Goal: Task Accomplishment & Management: Manage account settings

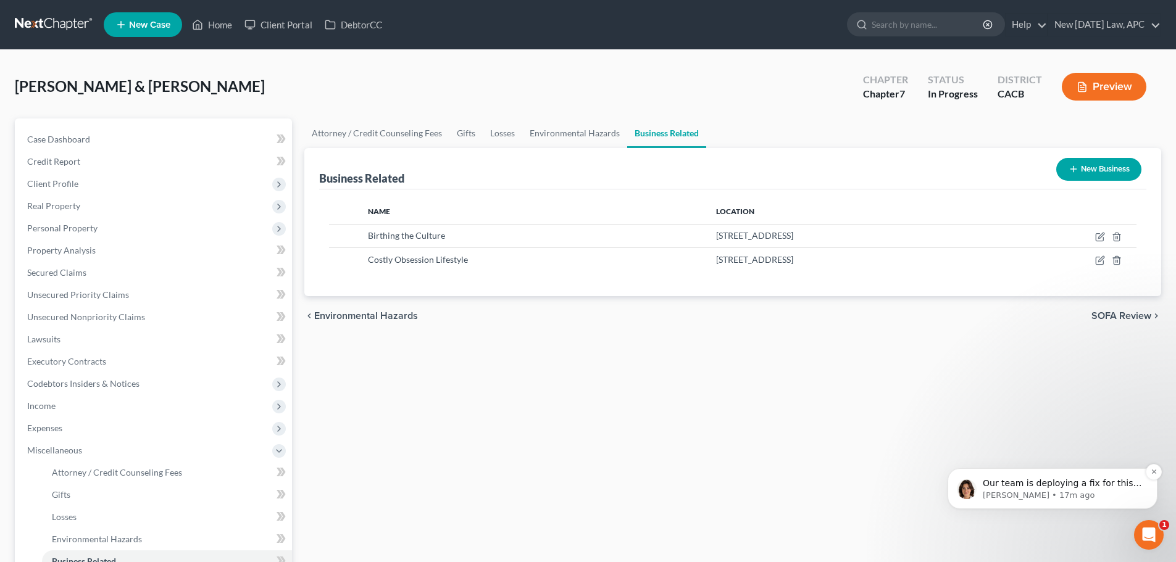
click at [1021, 486] on p "Our team is deploying a fix for this issue as we speak" at bounding box center [1061, 484] width 159 height 12
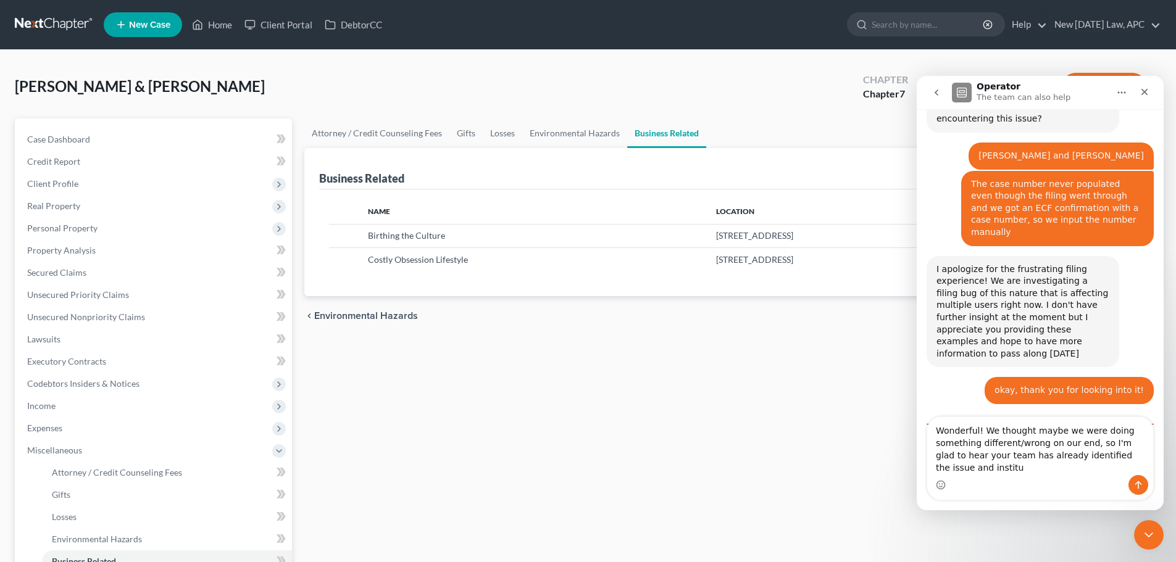
scroll to position [578, 0]
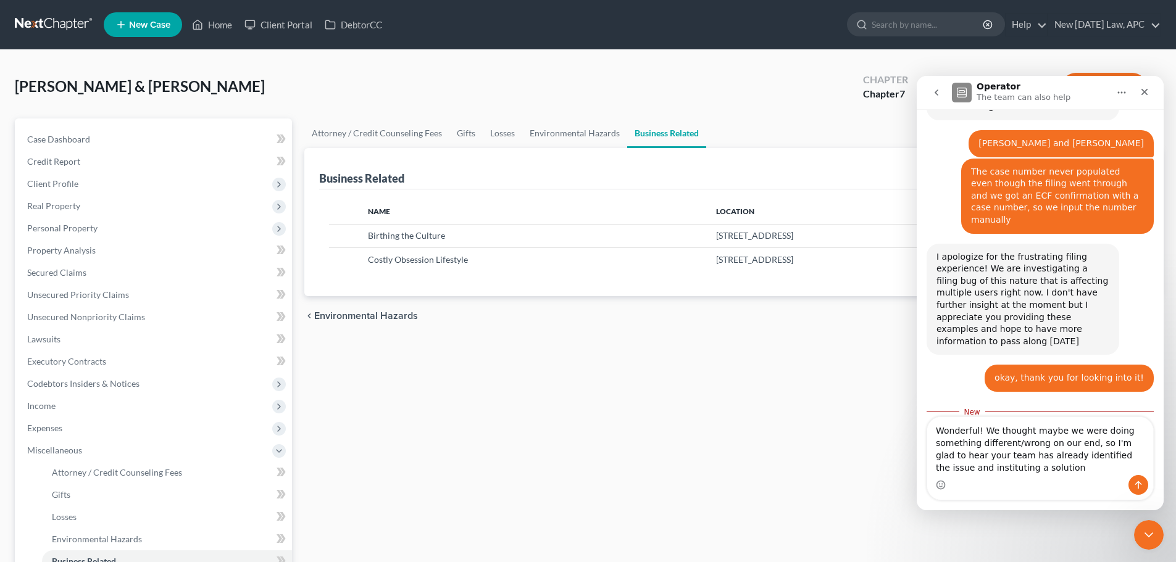
type textarea "Wonderful! We thought maybe we were doing something different/wrong on our end,…"
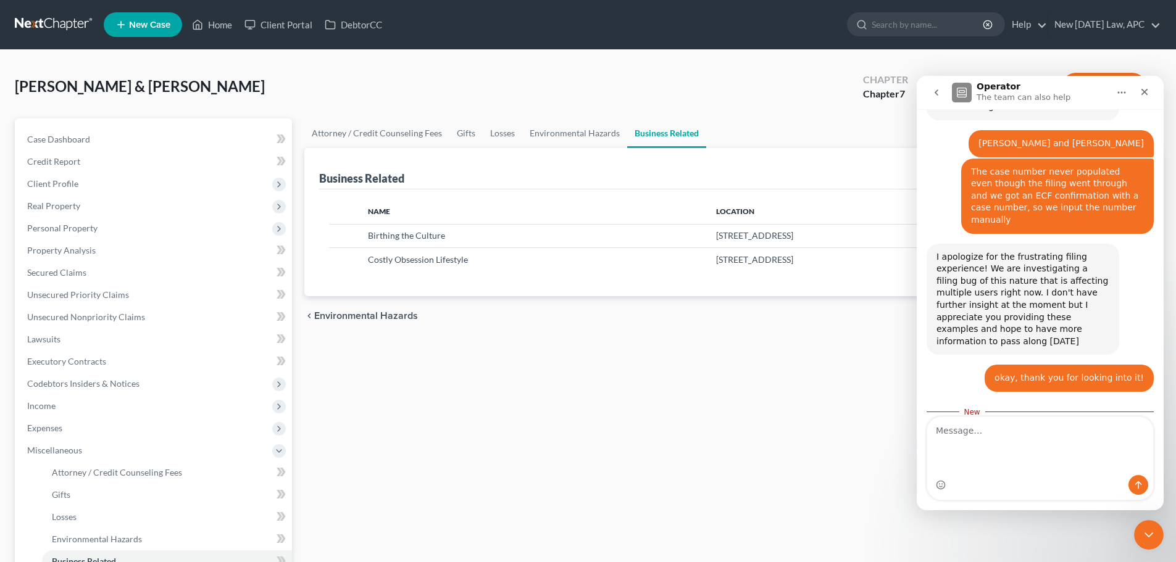
scroll to position [597, 0]
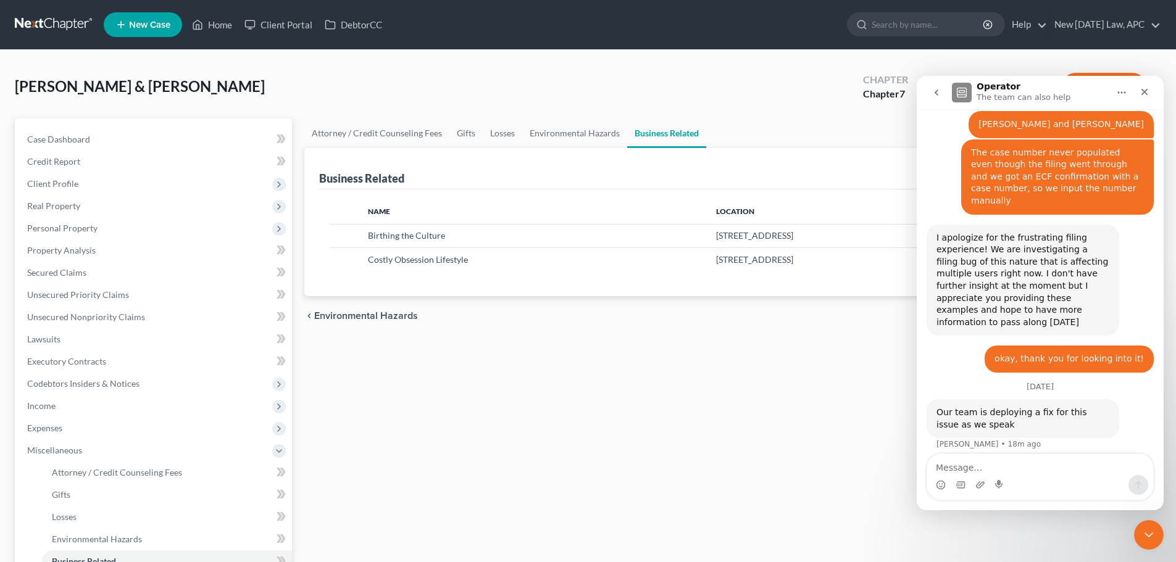
click at [1173, 529] on div "[PERSON_NAME] & [PERSON_NAME] Chapter Chapter 7 Status In Progress District CAC…" at bounding box center [588, 408] width 1176 height 717
click at [1151, 528] on icon "Close Intercom Messenger" at bounding box center [1146, 533] width 15 height 15
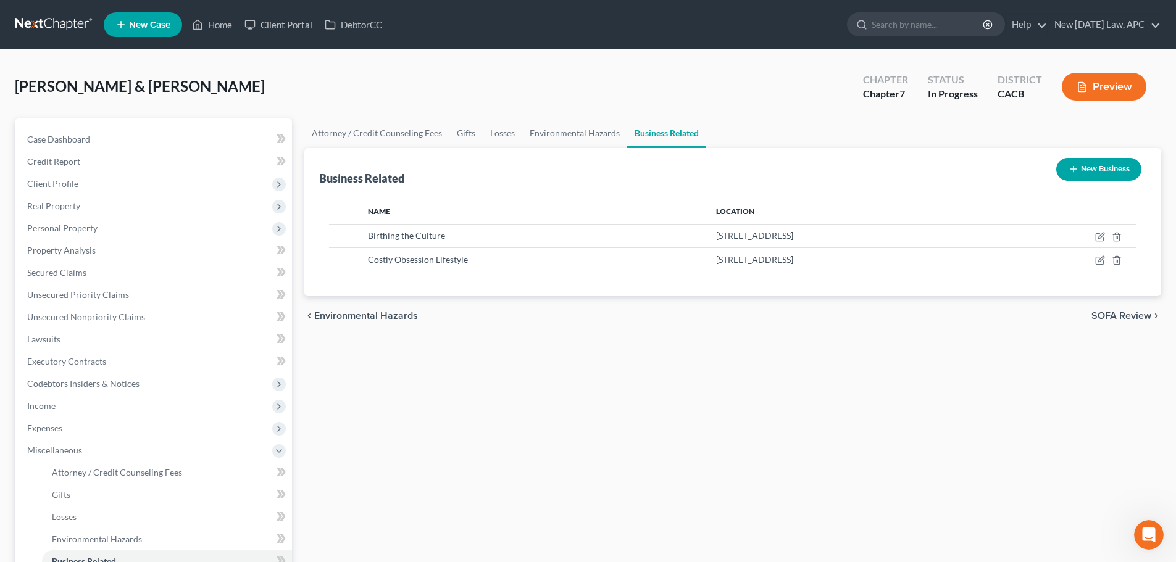
click at [55, 25] on link at bounding box center [54, 25] width 79 height 22
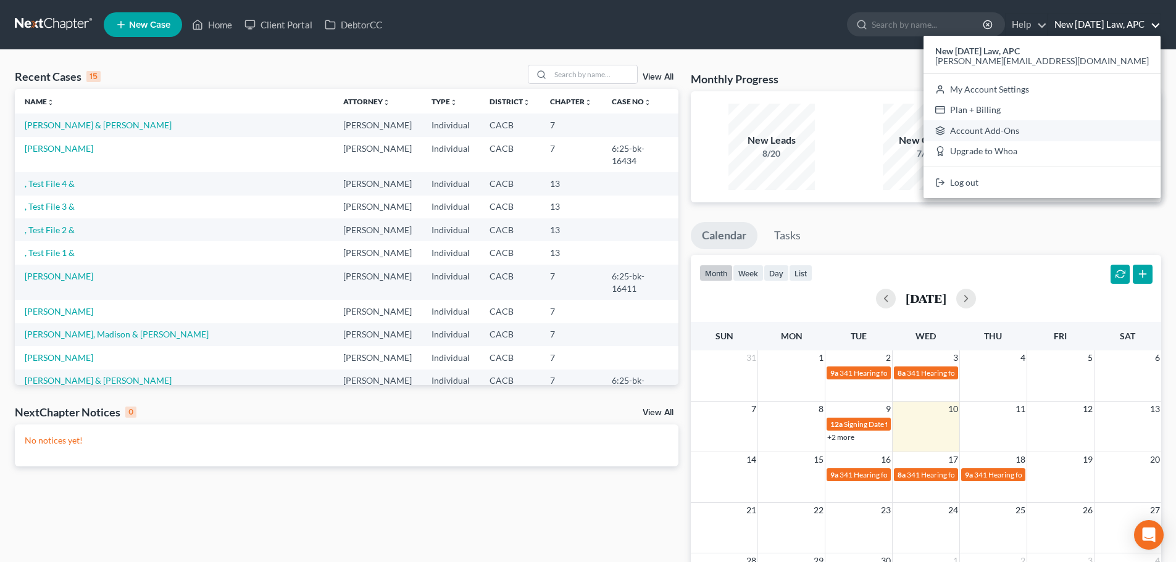
click at [1082, 134] on link "Account Add-Ons" at bounding box center [1041, 130] width 237 height 21
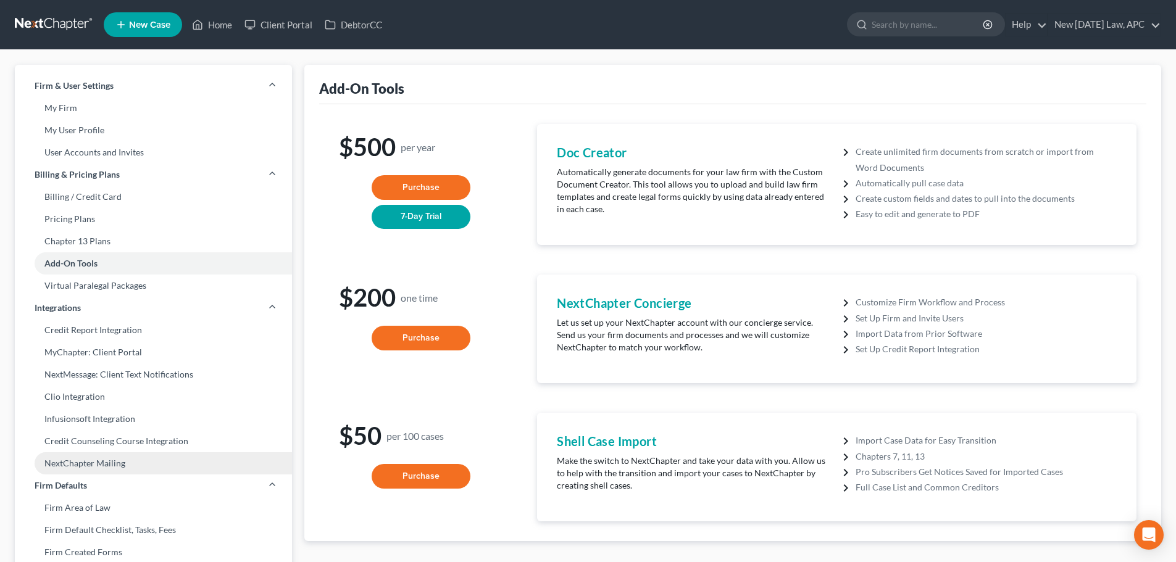
click at [138, 457] on link "NextChapter Mailing" at bounding box center [153, 463] width 277 height 22
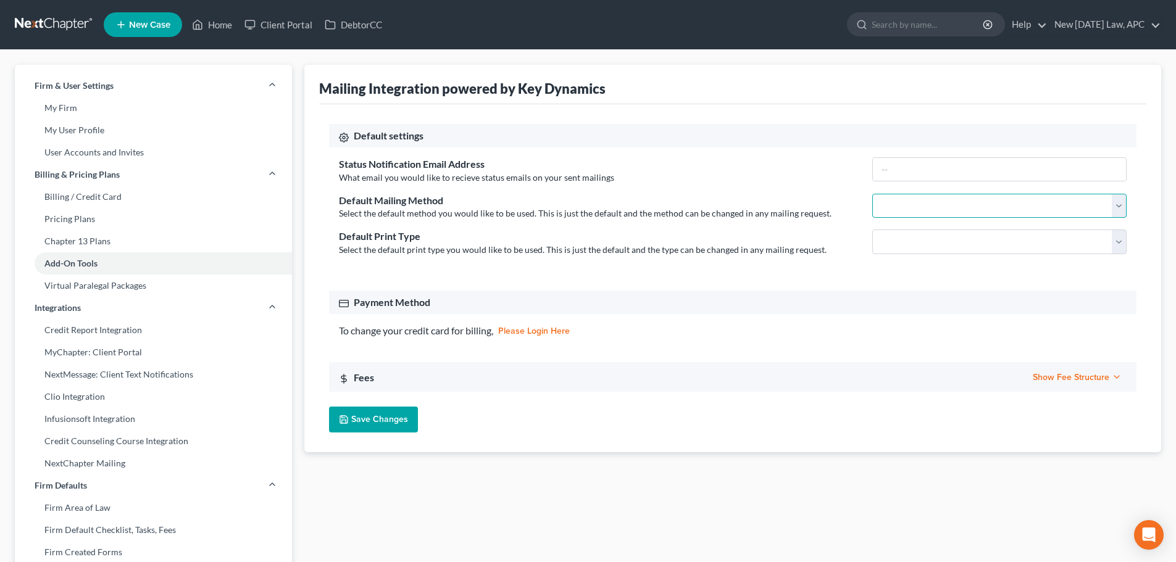
click at [939, 208] on select "First Class Certified Mail" at bounding box center [999, 206] width 254 height 25
click at [931, 209] on select "First Class Certified Mail" at bounding box center [999, 206] width 254 height 25
click at [887, 244] on select "Double Sided Single Sided" at bounding box center [999, 242] width 254 height 25
click at [808, 238] on div "Default Print Type" at bounding box center [599, 237] width 521 height 14
click at [938, 238] on select "Double Sided Single Sided" at bounding box center [999, 242] width 254 height 25
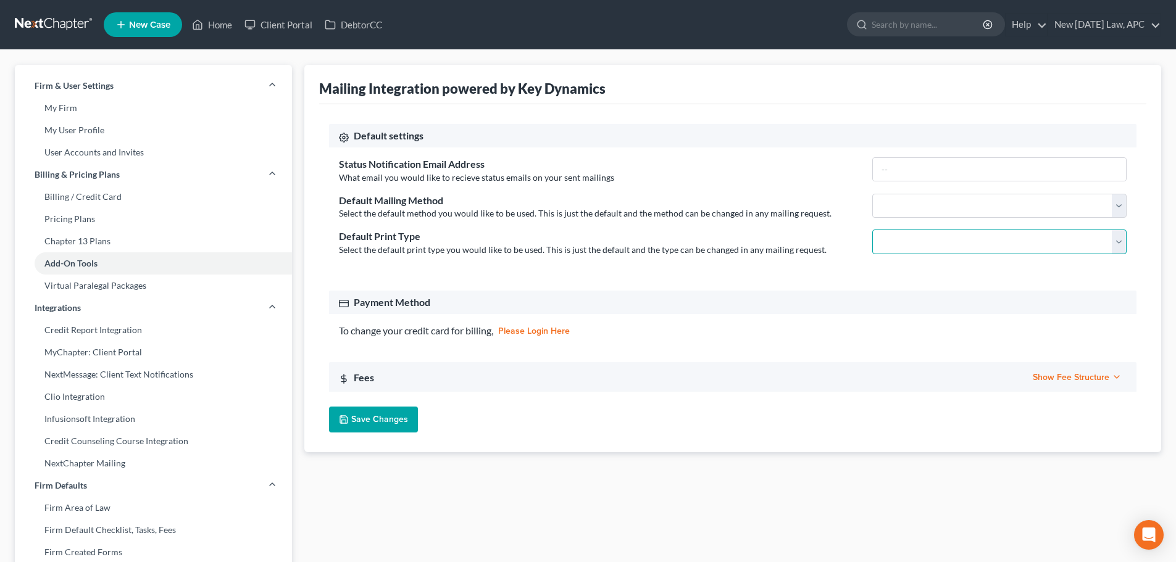
select select "double_sided"
click at [872, 230] on select "Double Sided Single Sided" at bounding box center [999, 242] width 254 height 25
click at [904, 210] on select "First Class Certified Mail" at bounding box center [999, 206] width 254 height 25
select select "first_class"
click at [872, 194] on select "First Class Certified Mail" at bounding box center [999, 206] width 254 height 25
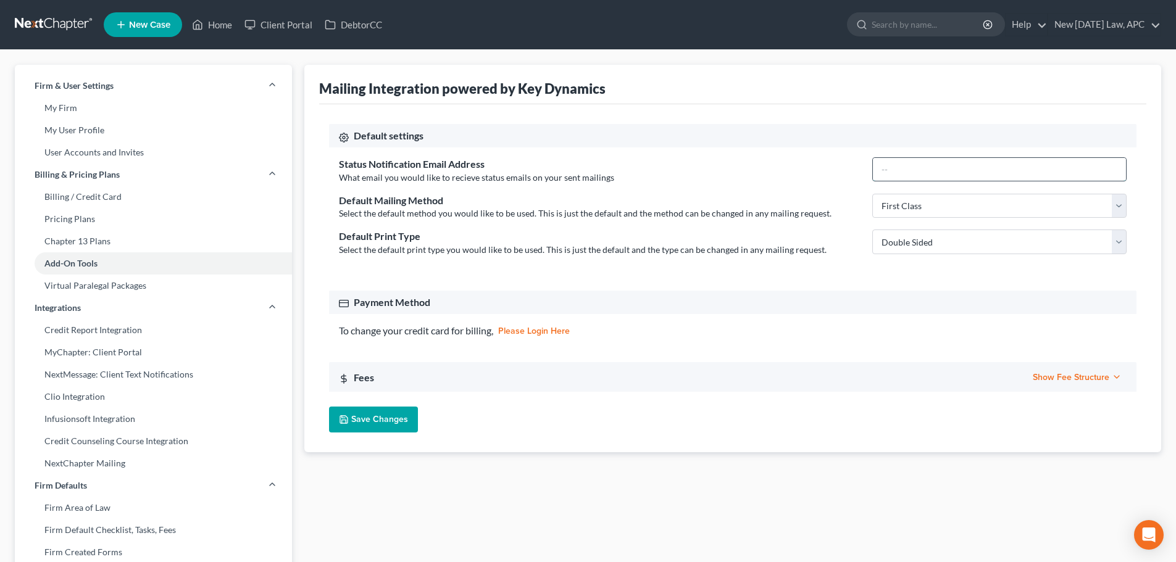
click at [903, 170] on input "text" at bounding box center [999, 169] width 253 height 23
type input "shalah@newtomorrowlaw.com; hello@newtomorrowlaw.com"
click at [970, 193] on div "Status Notification Email Address What email you would like to recieve status e…" at bounding box center [732, 211] width 807 height 129
click at [959, 203] on select "First Class Certified Mail" at bounding box center [999, 206] width 254 height 25
click at [964, 199] on select "First Class Certified Mail" at bounding box center [999, 206] width 254 height 25
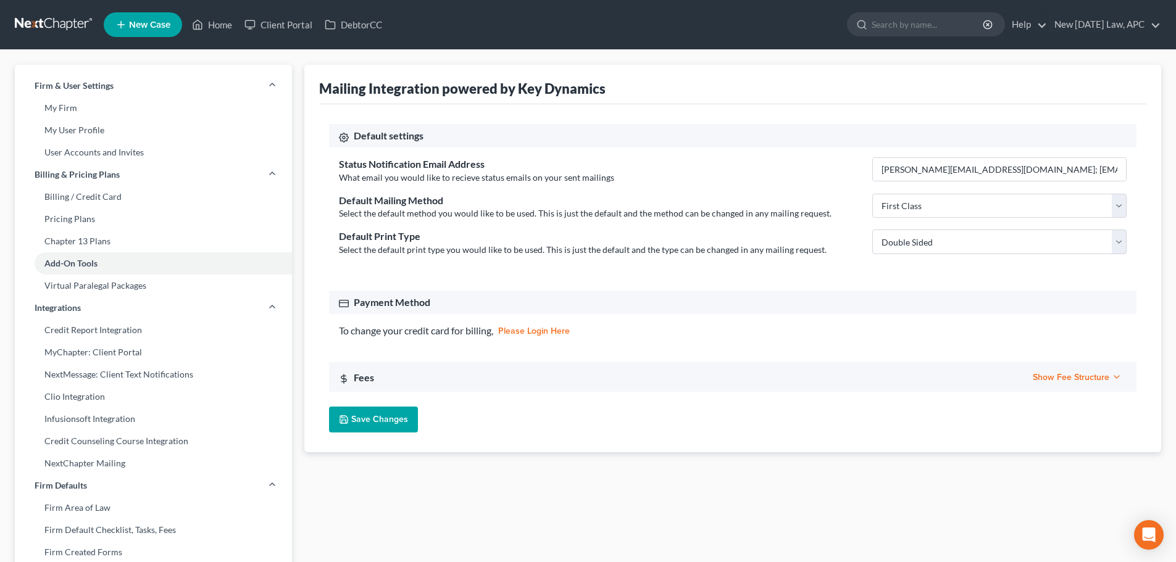
click at [1062, 373] on span "Show Fee Structure" at bounding box center [1076, 377] width 89 height 10
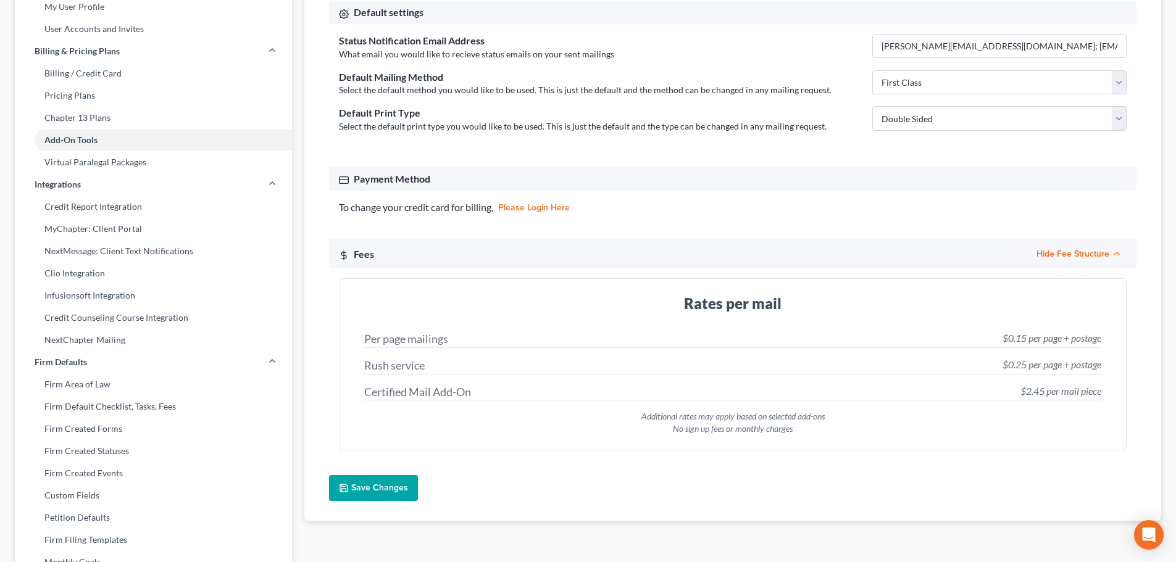
scroll to position [62, 0]
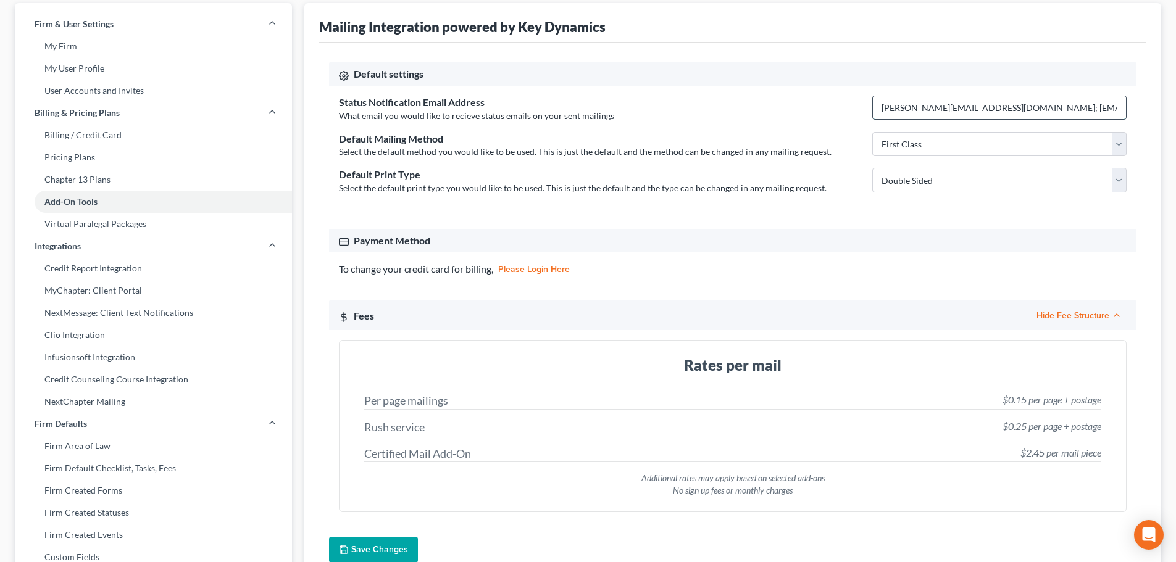
click at [881, 107] on input "shalah@newtomorrowlaw.com; hello@newtomorrowlaw.com" at bounding box center [999, 107] width 253 height 23
click at [1001, 107] on input "shalah@newtomorrowlaw.com; hello@newtomorrowlaw.com" at bounding box center [999, 107] width 253 height 23
click at [1007, 107] on input "shalah@newtomorrowlaw.com; hello@newtomorrowlaw.com" at bounding box center [999, 107] width 253 height 23
click at [1002, 106] on input "shalah@newtomorrowlaw.com; hello@newtomorrowlaw.com" at bounding box center [999, 107] width 253 height 23
click at [1115, 109] on input "shalah@newtomorrowlaw.com; hello@newtomorrowlaw.com" at bounding box center [999, 107] width 253 height 23
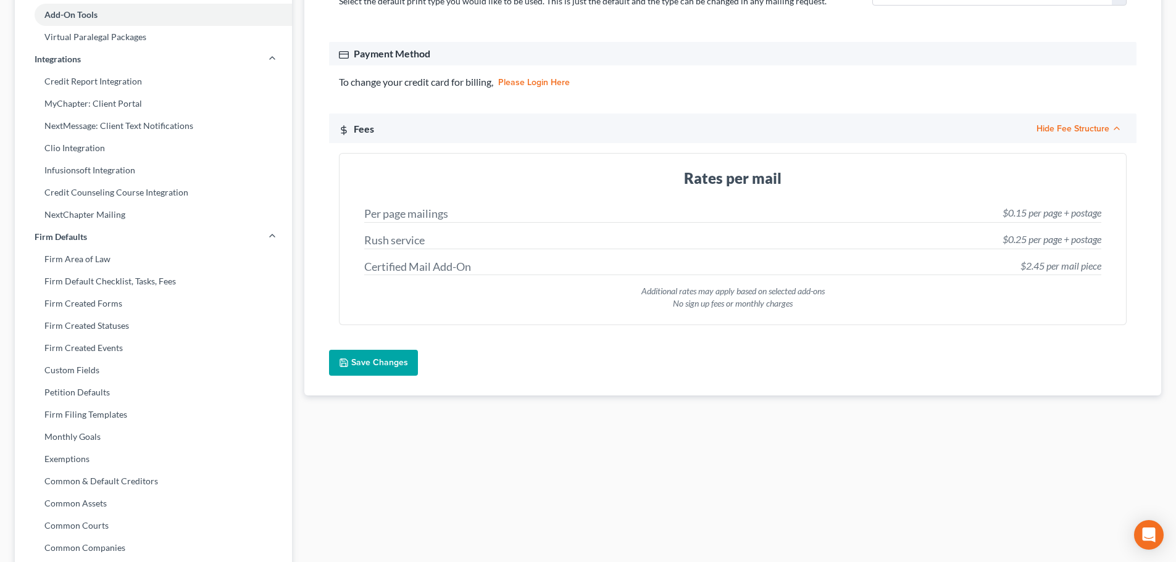
scroll to position [251, 0]
click at [384, 368] on button "Save Changes" at bounding box center [373, 361] width 89 height 26
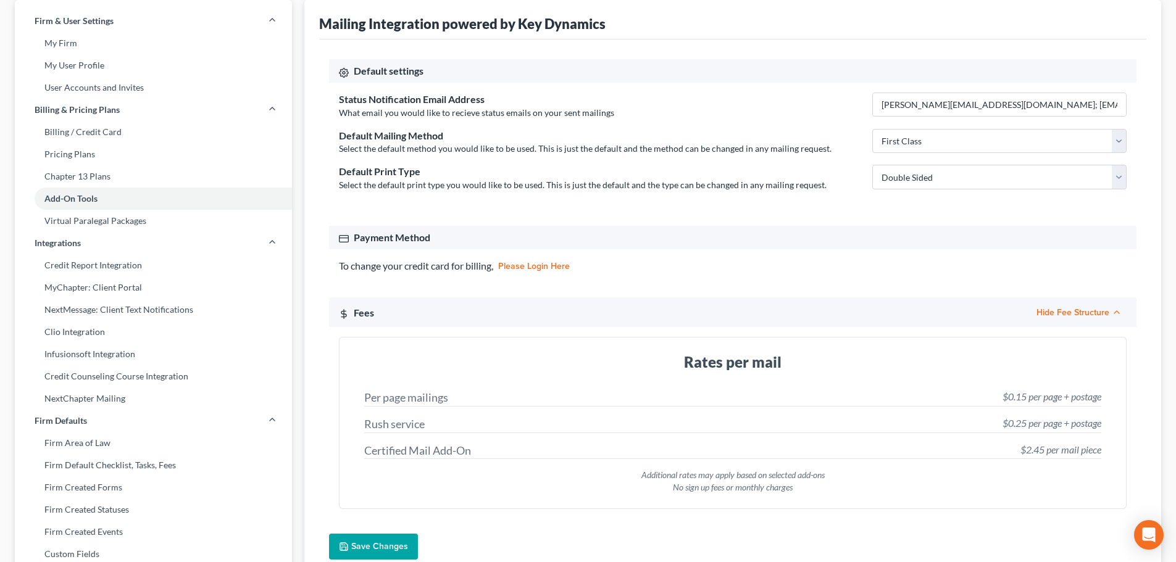
scroll to position [185, 0]
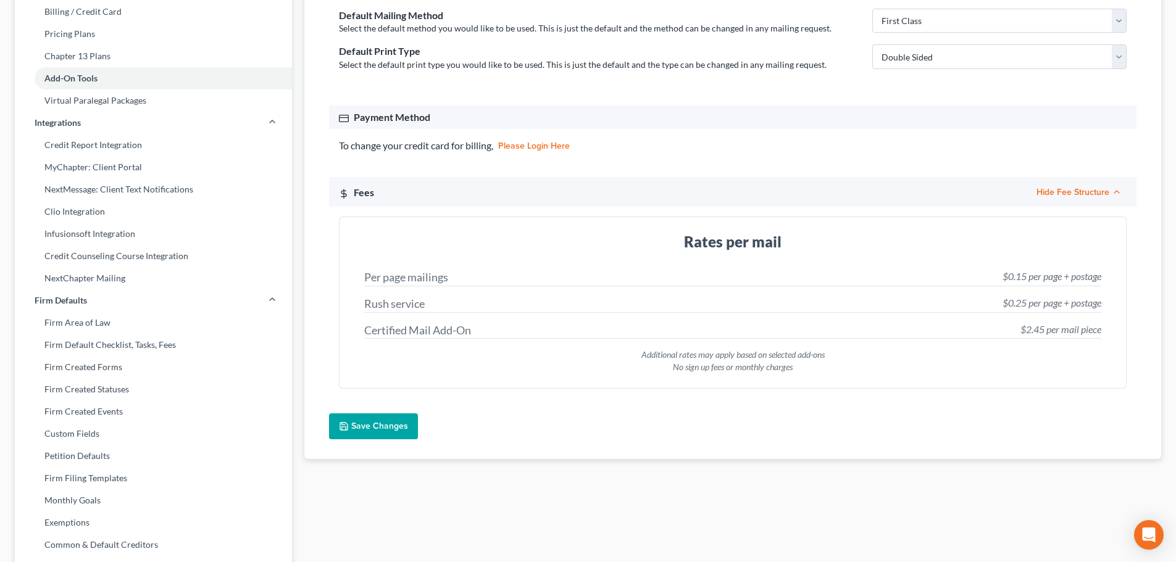
click at [356, 426] on button "Save Changes" at bounding box center [373, 426] width 89 height 26
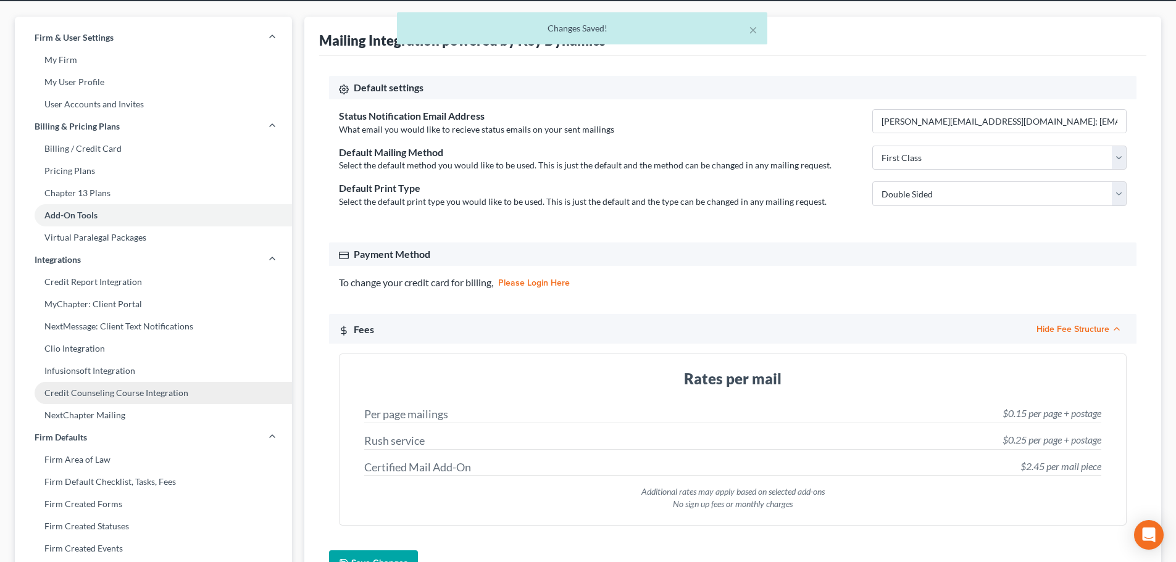
scroll to position [62, 0]
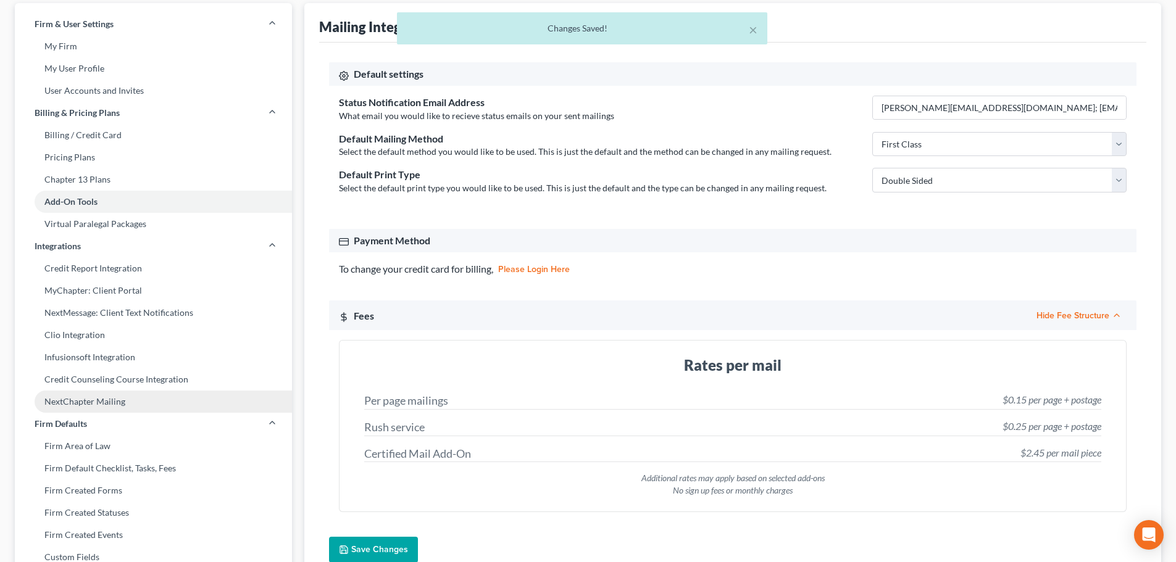
click at [93, 405] on link "NextChapter Mailing" at bounding box center [153, 402] width 277 height 22
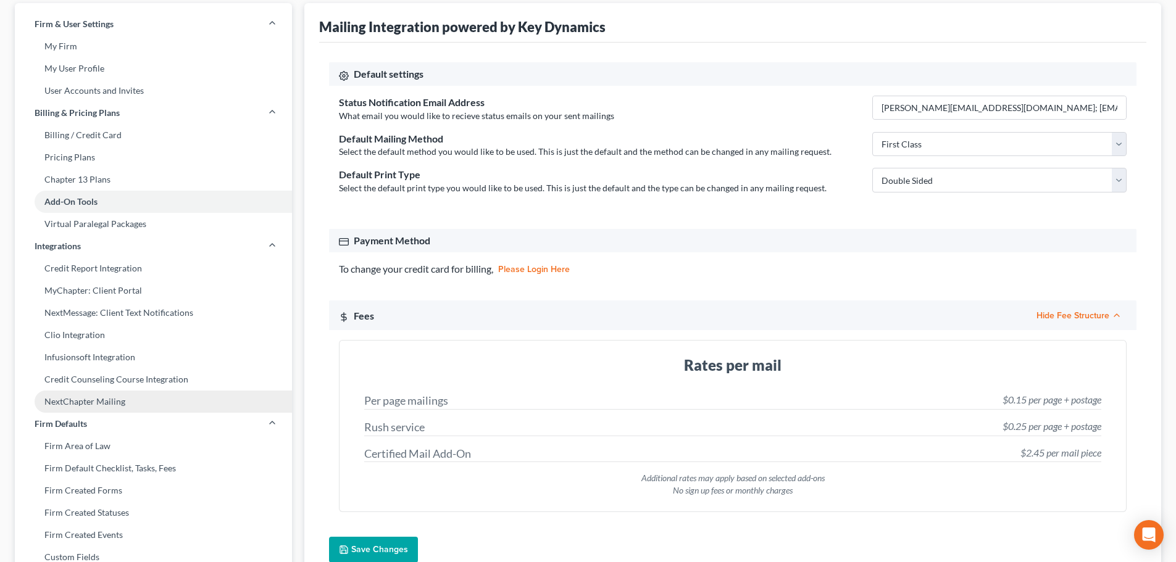
click at [123, 404] on link "NextChapter Mailing" at bounding box center [153, 402] width 277 height 22
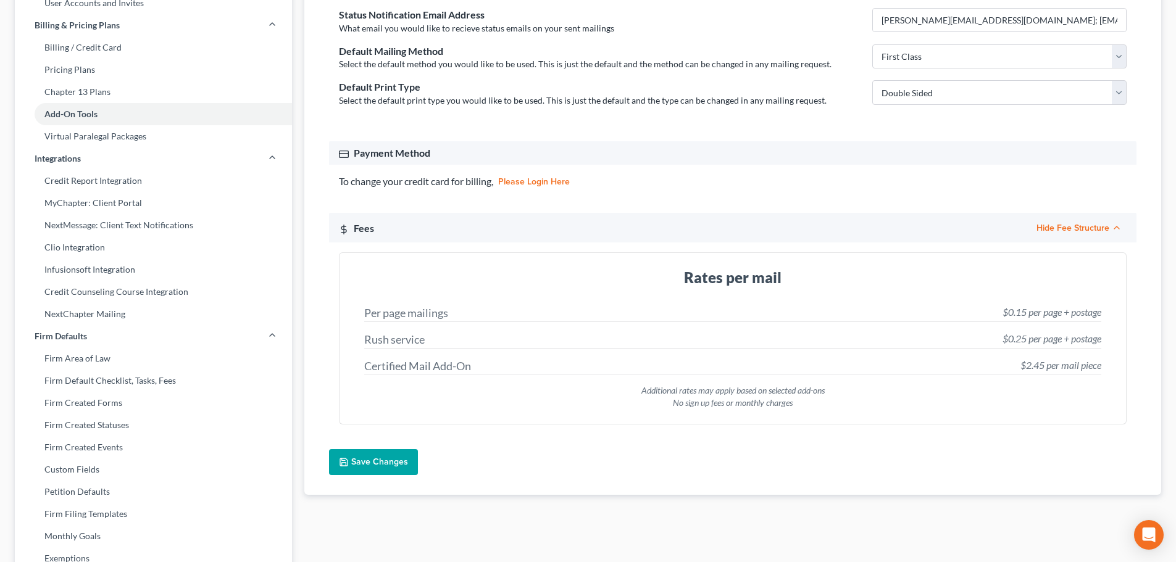
scroll to position [0, 0]
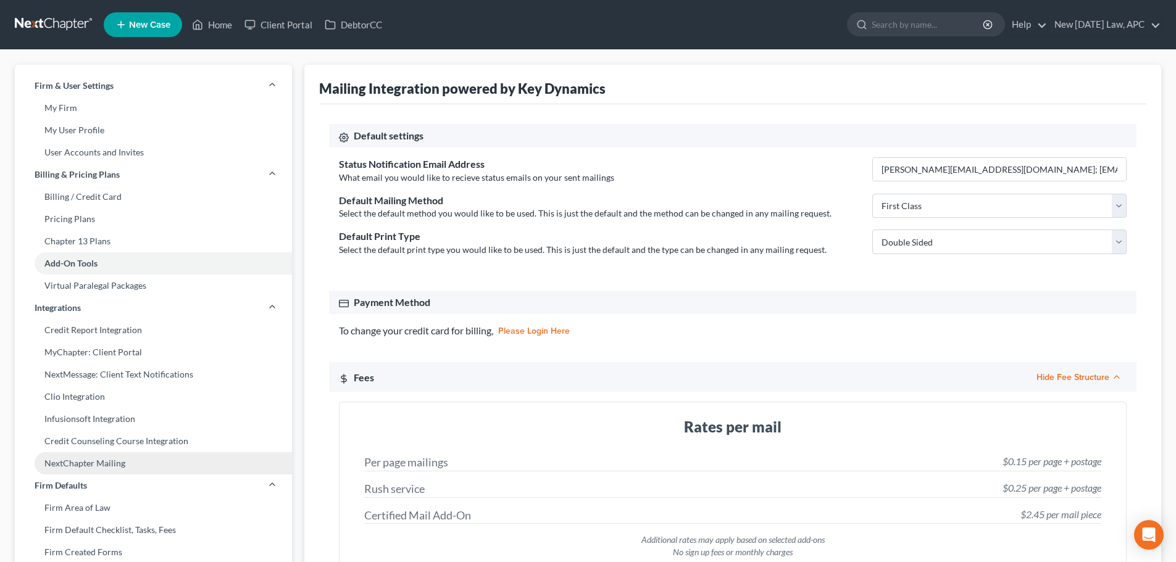
click at [126, 460] on link "NextChapter Mailing" at bounding box center [153, 463] width 277 height 22
click at [1069, 27] on link "New [DATE] Law, APC" at bounding box center [1104, 25] width 112 height 22
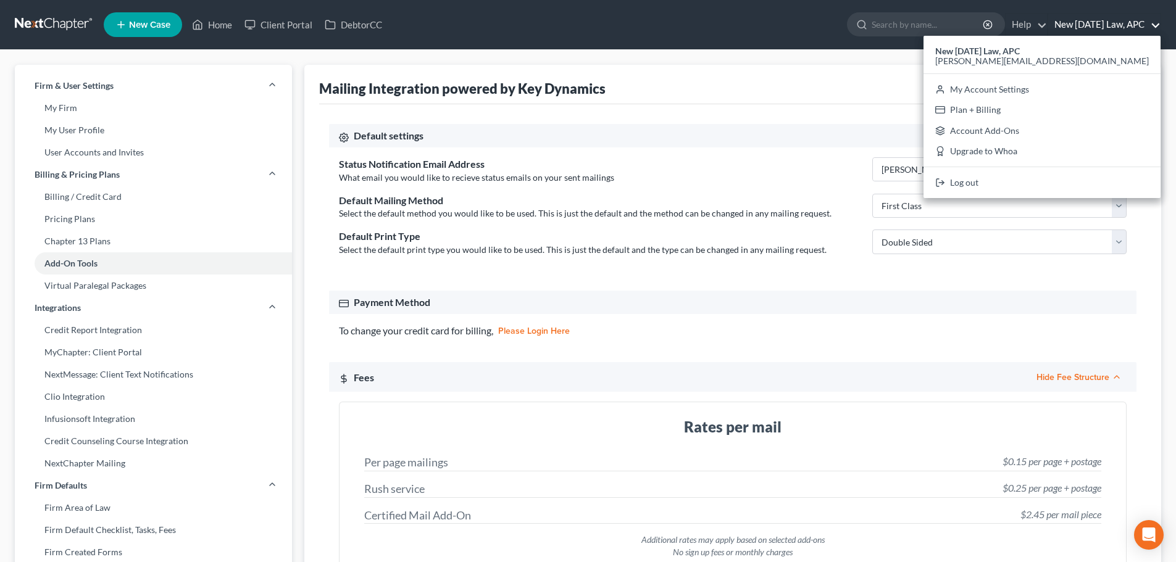
click at [1084, 22] on link "New [DATE] Law, APC" at bounding box center [1104, 25] width 112 height 22
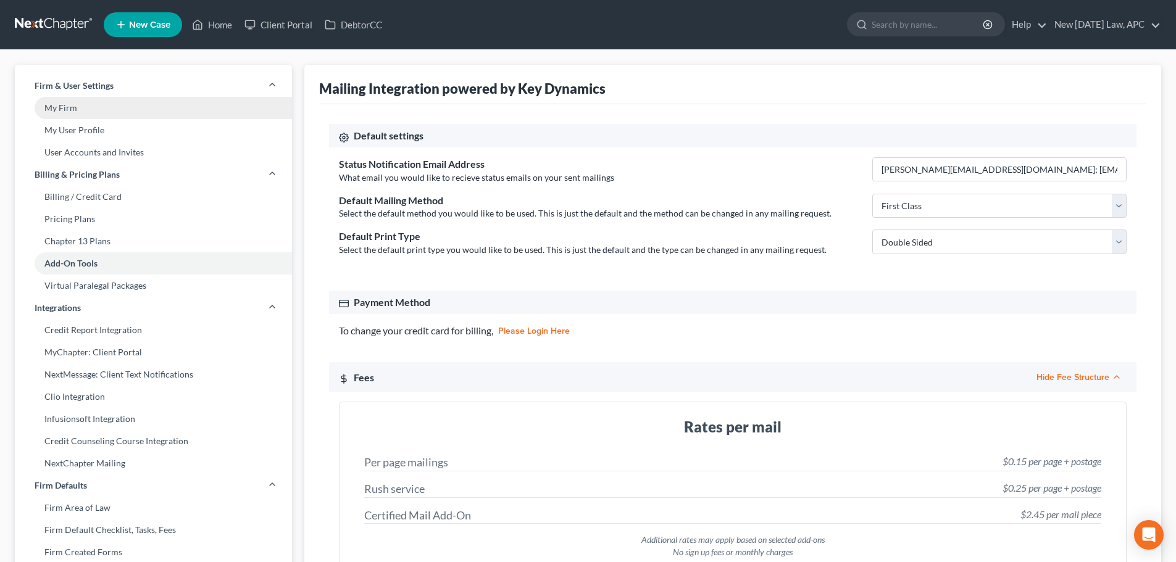
click at [67, 109] on link "My Firm" at bounding box center [153, 108] width 277 height 22
select select "29"
select select "4"
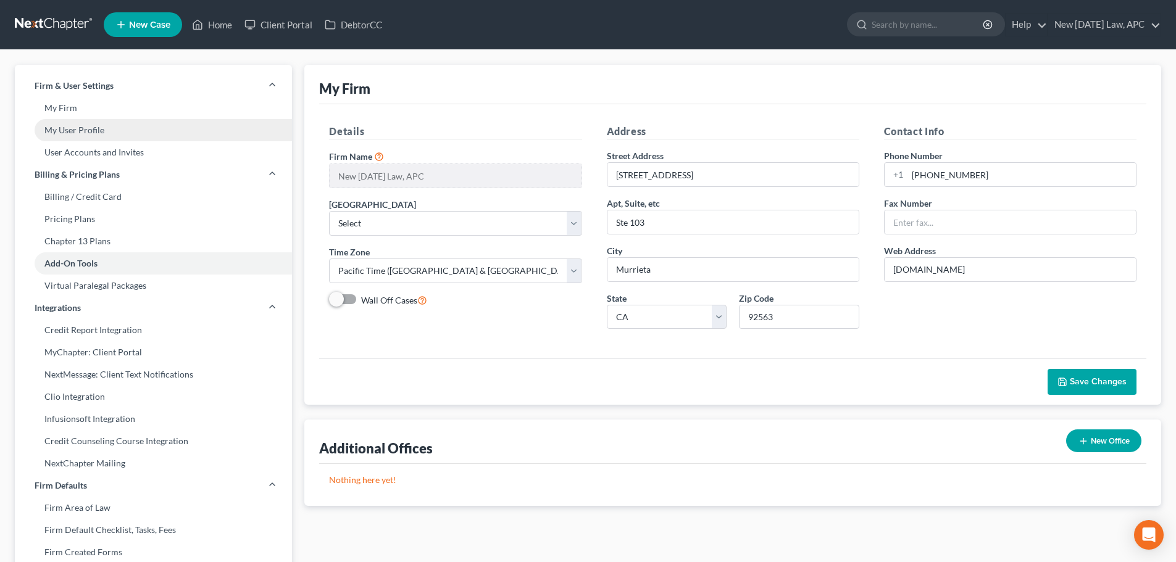
click at [81, 135] on link "My User Profile" at bounding box center [153, 130] width 277 height 22
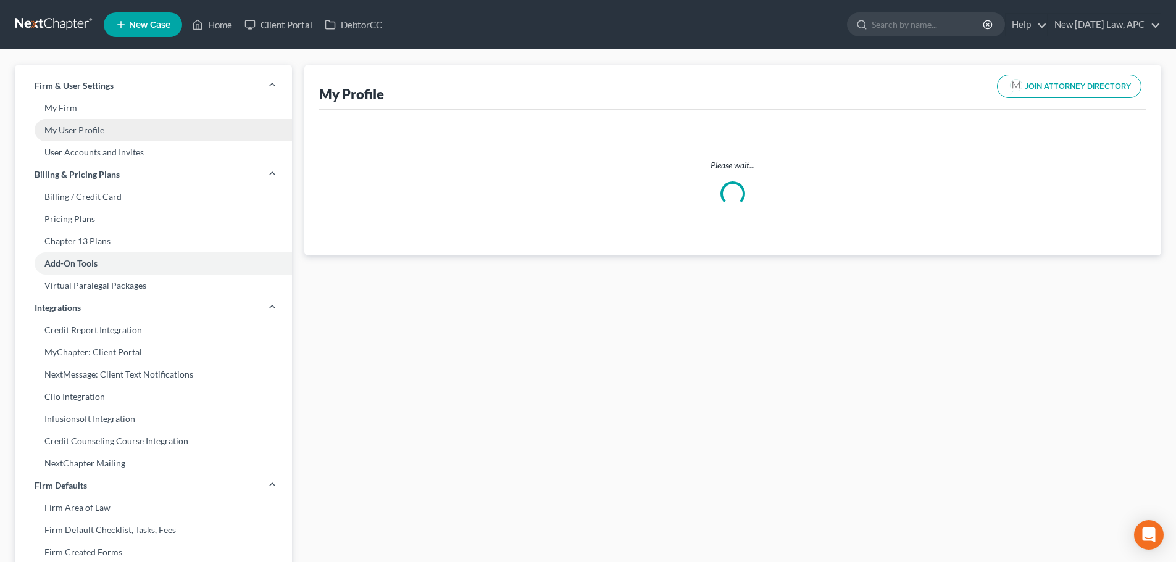
select select "4"
select select "7"
select select "attorney"
select select "1"
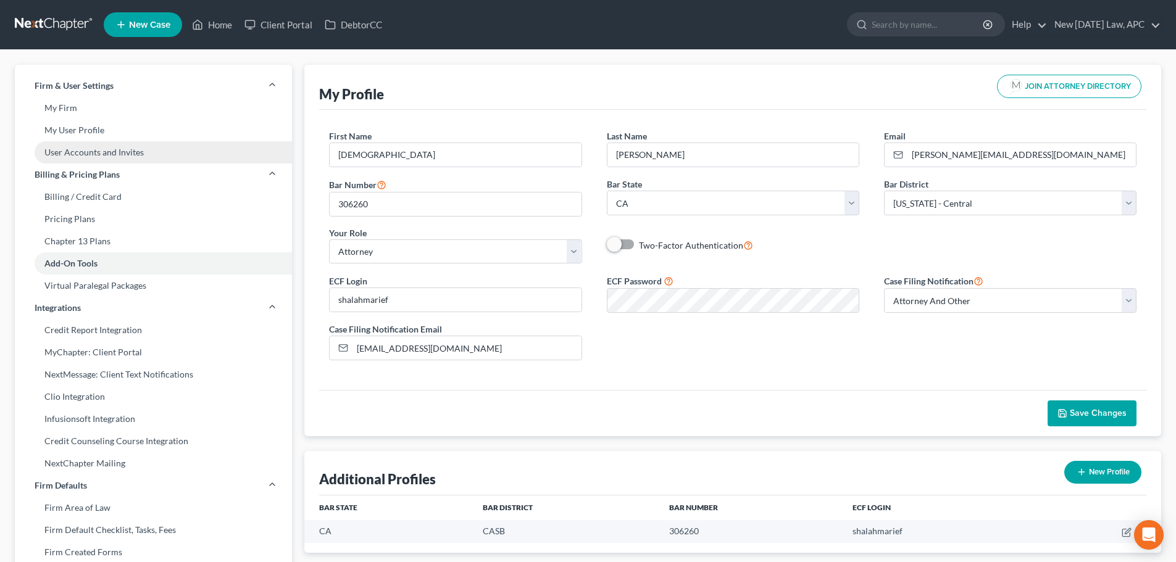
click at [78, 154] on link "User Accounts and Invites" at bounding box center [153, 152] width 277 height 22
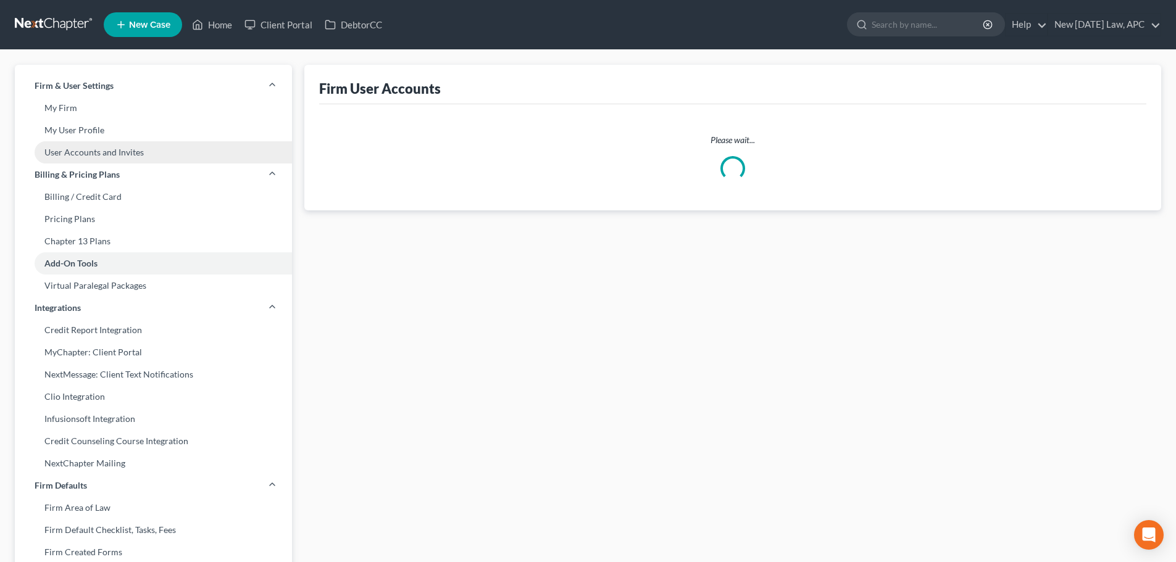
select select "0"
select select "2"
select select "0"
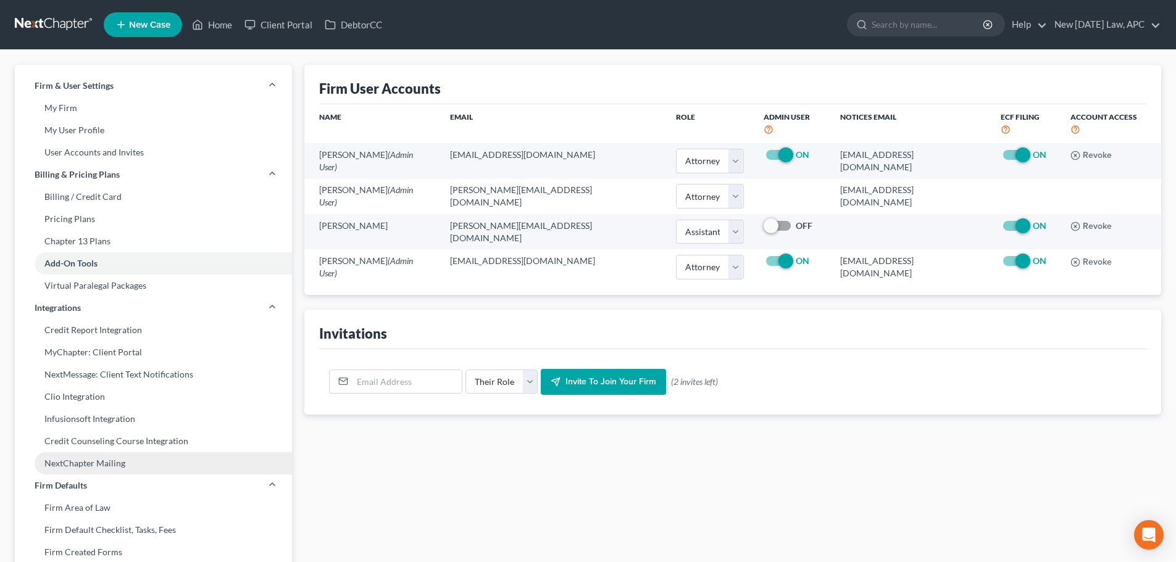
click at [75, 467] on link "NextChapter Mailing" at bounding box center [153, 463] width 277 height 22
